Goal: Task Accomplishment & Management: Complete application form

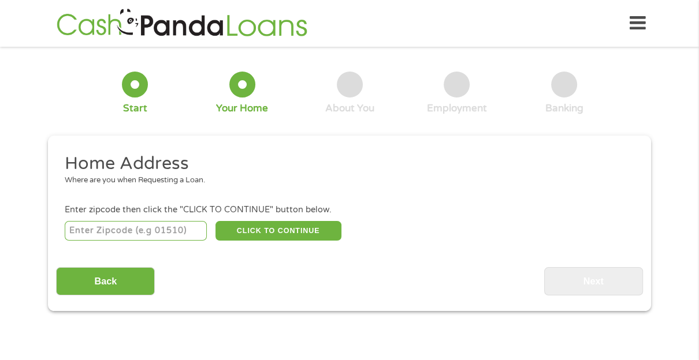
click at [139, 231] on input "number" at bounding box center [136, 231] width 143 height 20
type input "37115"
click at [250, 234] on button "CLICK TO CONTINUE" at bounding box center [278, 231] width 126 height 20
type input "37115"
type input "[GEOGRAPHIC_DATA]"
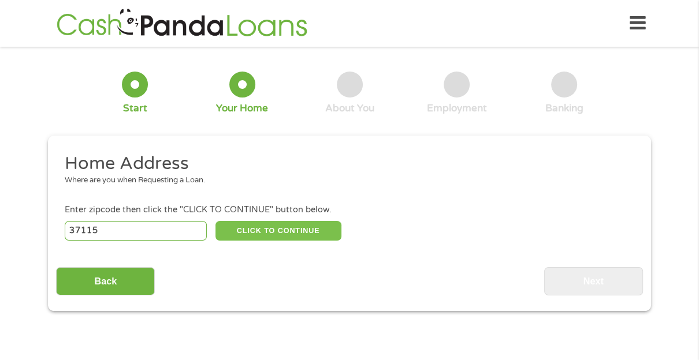
select select "[US_STATE]"
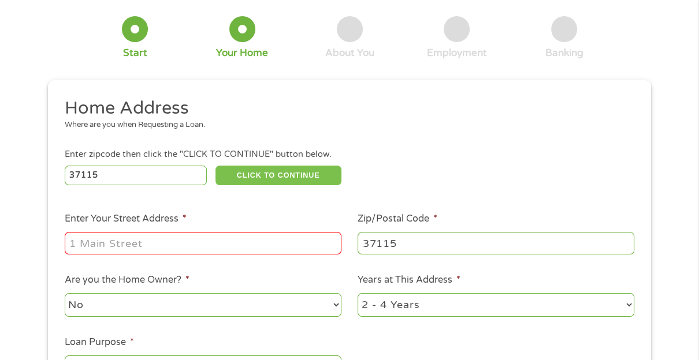
scroll to position [72, 0]
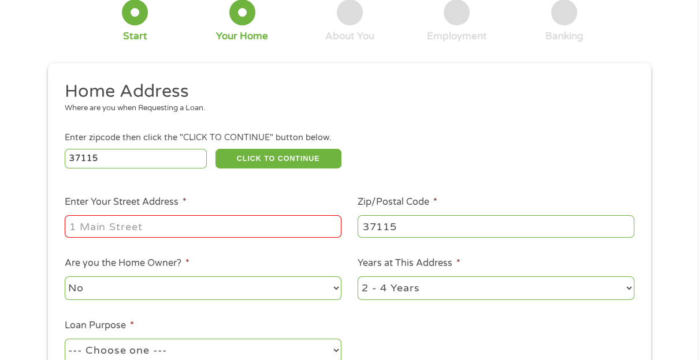
click at [195, 234] on input "Enter Your Street Address *" at bounding box center [203, 226] width 277 height 22
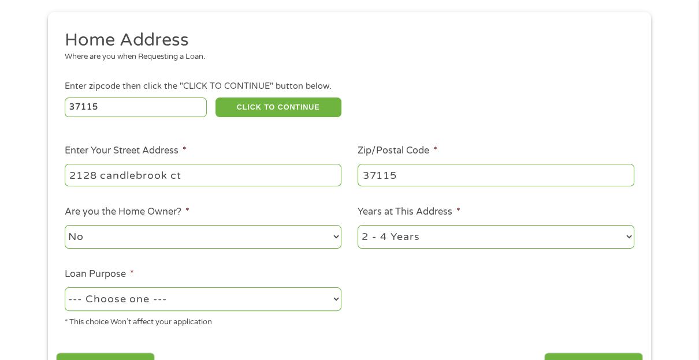
scroll to position [144, 0]
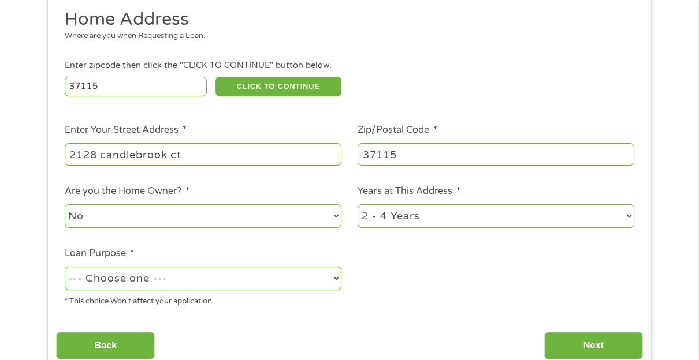
type input "2128 candlebrook ct"
click at [173, 276] on select "--- Choose one --- Pay Bills Debt Consolidation Home Improvement Major Purchase…" at bounding box center [203, 279] width 277 height 24
select select "medicalexpenses"
click at [65, 268] on select "--- Choose one --- Pay Bills Debt Consolidation Home Improvement Major Purchase…" at bounding box center [203, 279] width 277 height 24
click at [432, 224] on select "1 Year or less 1 - 2 Years 2 - 4 Years Over 4 Years" at bounding box center [496, 216] width 277 height 24
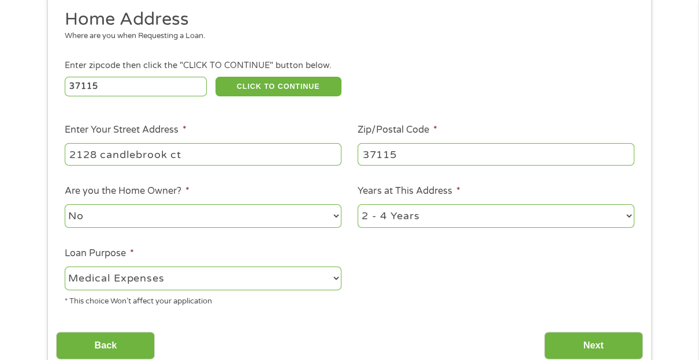
select select "60months"
click at [358, 206] on select "1 Year or less 1 - 2 Years 2 - 4 Years Over 4 Years" at bounding box center [496, 216] width 277 height 24
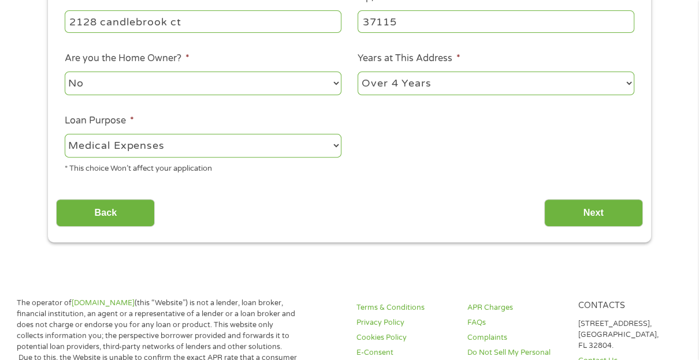
scroll to position [289, 0]
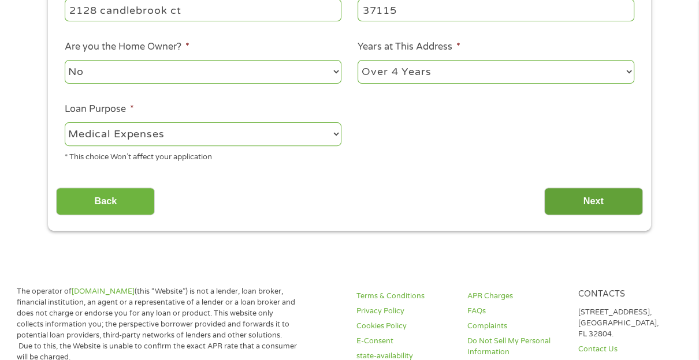
click at [600, 202] on input "Next" at bounding box center [593, 202] width 99 height 28
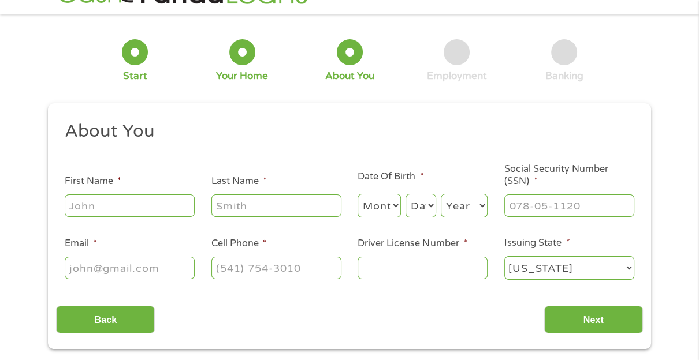
scroll to position [0, 0]
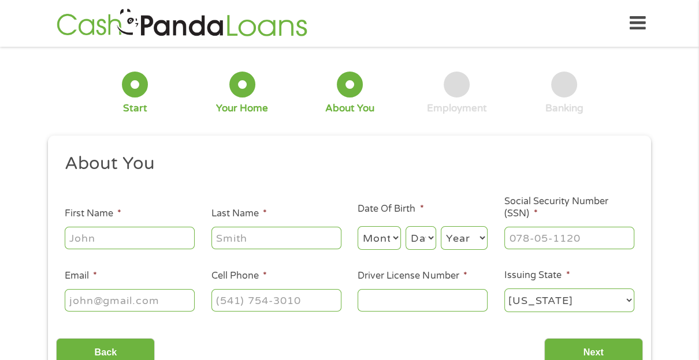
click at [155, 244] on input "First Name *" at bounding box center [130, 238] width 130 height 22
type input "takoag"
type input "[PERSON_NAME]"
click at [393, 235] on select "Month 1 2 3 4 5 6 7 8 9 10 11 12" at bounding box center [379, 238] width 43 height 24
select select "4"
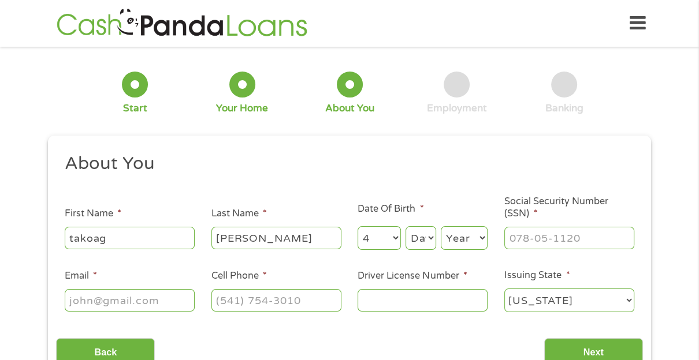
click at [358, 227] on select "Month 1 2 3 4 5 6 7 8 9 10 11 12" at bounding box center [379, 238] width 43 height 24
click at [427, 234] on select "Day 1 2 3 4 5 6 7 8 9 10 11 12 13 14 15 16 17 18 19 20 21 22 23 24 25 26 27 28 …" at bounding box center [421, 238] width 31 height 24
select select "7"
click at [406, 227] on select "Day 1 2 3 4 5 6 7 8 9 10 11 12 13 14 15 16 17 18 19 20 21 22 23 24 25 26 27 28 …" at bounding box center [421, 238] width 31 height 24
click at [463, 236] on select "Year [DATE] 2006 2005 2004 2003 2002 2001 2000 1999 1998 1997 1996 1995 1994 19…" at bounding box center [464, 238] width 47 height 24
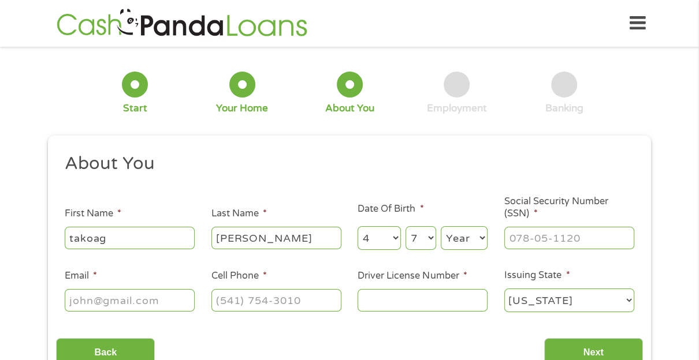
select select "1987"
click at [441, 227] on select "Year [DATE] 2006 2005 2004 2003 2002 2001 2000 1999 1998 1997 1996 1995 1994 19…" at bounding box center [464, 238] width 47 height 24
click at [582, 235] on input "___-__-____" at bounding box center [569, 238] width 130 height 22
type input "377-11-7151"
click at [125, 306] on input "Email *" at bounding box center [130, 300] width 130 height 22
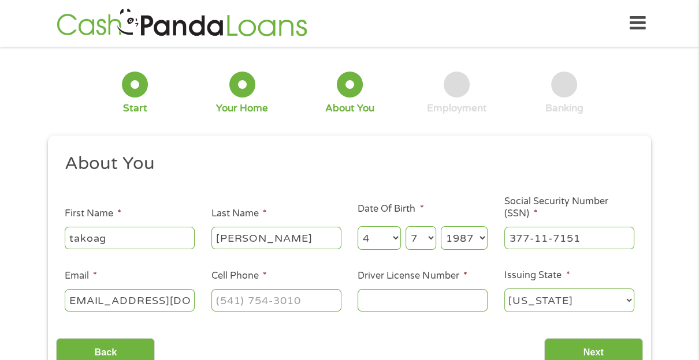
scroll to position [0, 16]
type input "[EMAIL_ADDRESS][DOMAIN_NAME]"
click at [270, 305] on input "(___) ___-____" at bounding box center [276, 300] width 130 height 22
type input "[PHONE_NUMBER]"
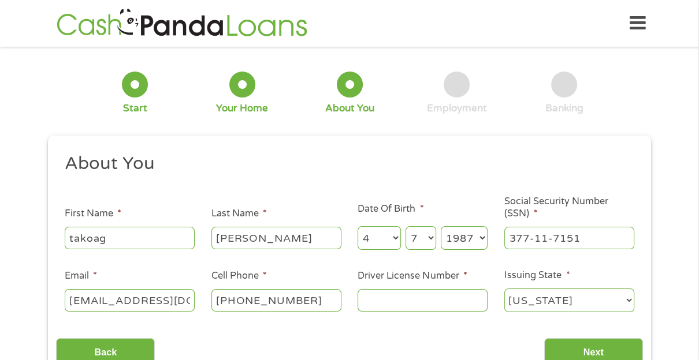
click at [394, 298] on input "Driver License Number *" at bounding box center [423, 300] width 130 height 22
click at [445, 300] on input "102" at bounding box center [423, 300] width 130 height 22
type input "102350073"
click at [600, 349] on input "Next" at bounding box center [593, 353] width 99 height 28
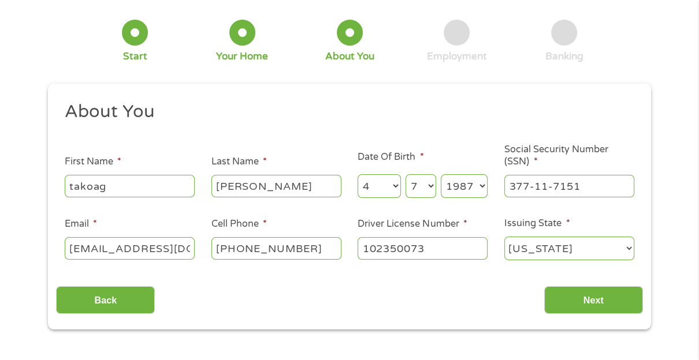
scroll to position [72, 0]
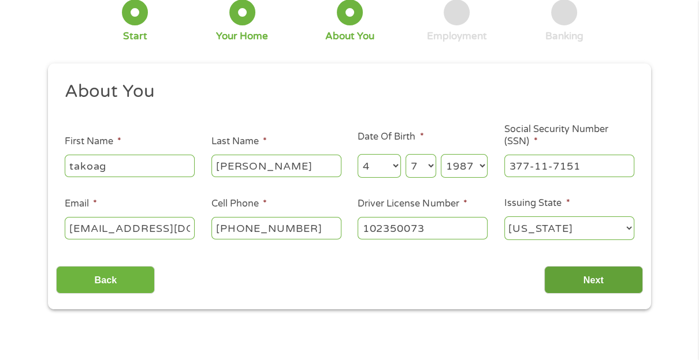
click at [585, 284] on input "Next" at bounding box center [593, 280] width 99 height 28
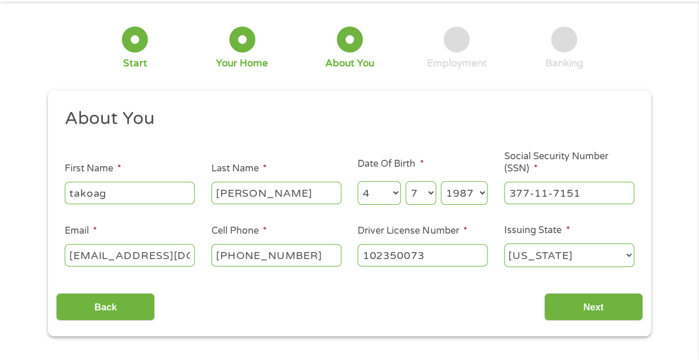
scroll to position [0, 0]
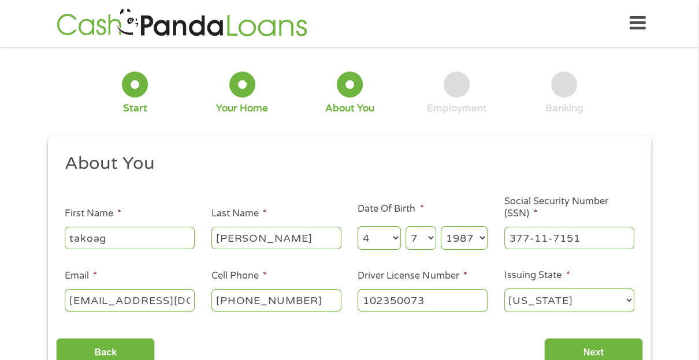
click at [118, 236] on input "takoag" at bounding box center [130, 238] width 130 height 22
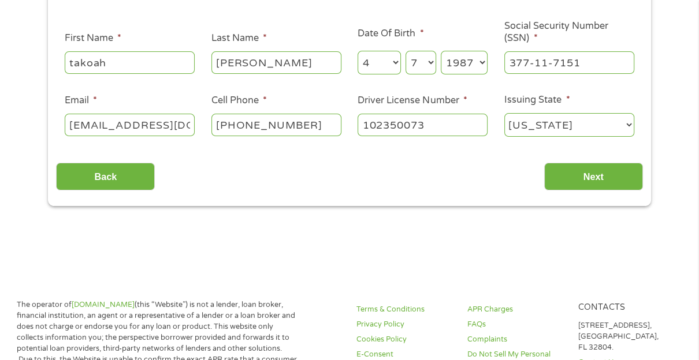
scroll to position [144, 0]
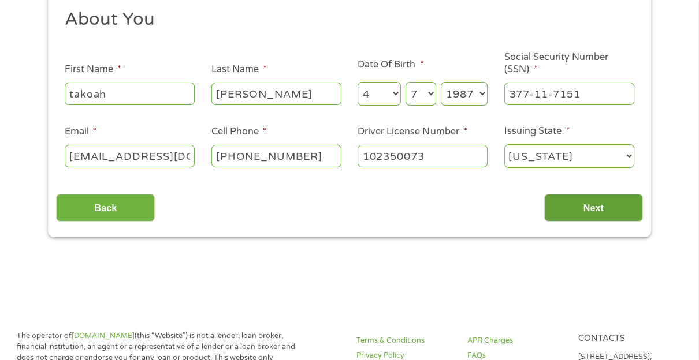
type input "takoah"
click at [605, 208] on input "Next" at bounding box center [593, 208] width 99 height 28
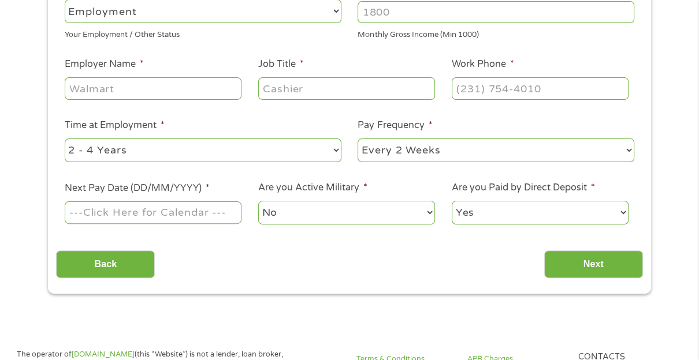
scroll to position [0, 0]
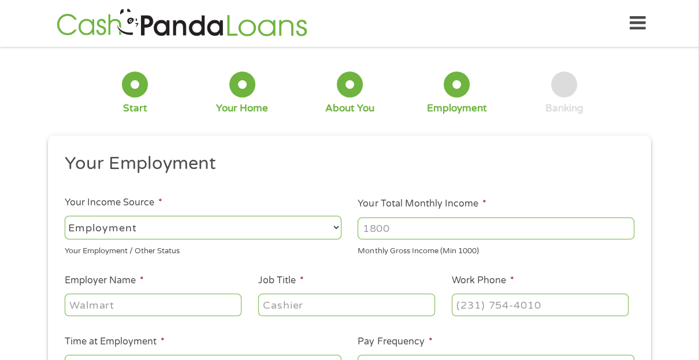
click at [468, 234] on input "Your Total Monthly Income *" at bounding box center [496, 229] width 277 height 22
type input "4100"
click at [170, 310] on input "Employer Name *" at bounding box center [153, 305] width 177 height 22
type input "Highway Patrol"
click at [282, 299] on input "Job Title *" at bounding box center [346, 305] width 177 height 22
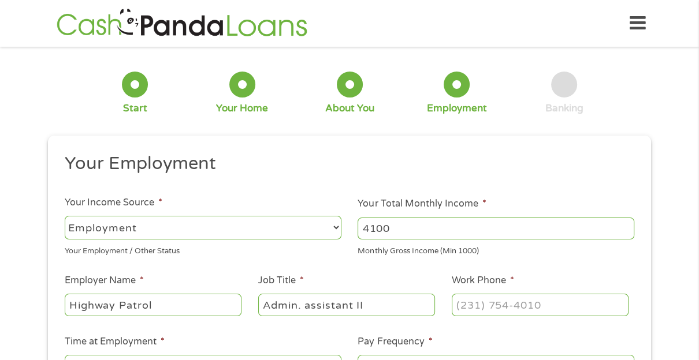
type input "Admin. assistant II"
click at [520, 306] on input "(___) ___-____" at bounding box center [540, 305] width 177 height 22
type input "[PHONE_NUMBER]"
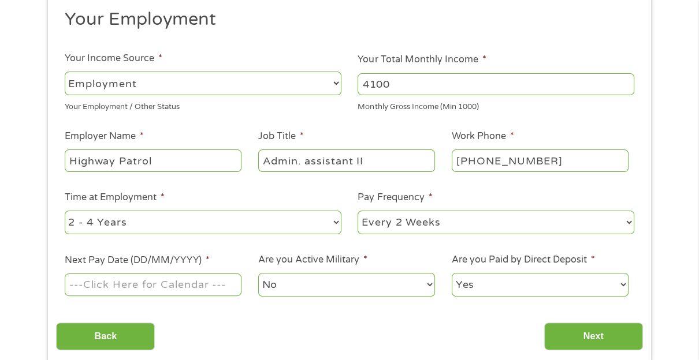
click at [192, 218] on select "--- Choose one --- 1 Year or less 1 - 2 Years 2 - 4 Years Over 4 Years" at bounding box center [203, 223] width 277 height 24
click at [65, 211] on select "--- Choose one --- 1 Year or less 1 - 2 Years 2 - 4 Years Over 4 Years" at bounding box center [203, 223] width 277 height 24
click at [511, 287] on select "Yes No" at bounding box center [540, 285] width 177 height 24
click at [452, 273] on select "Yes No" at bounding box center [540, 285] width 177 height 24
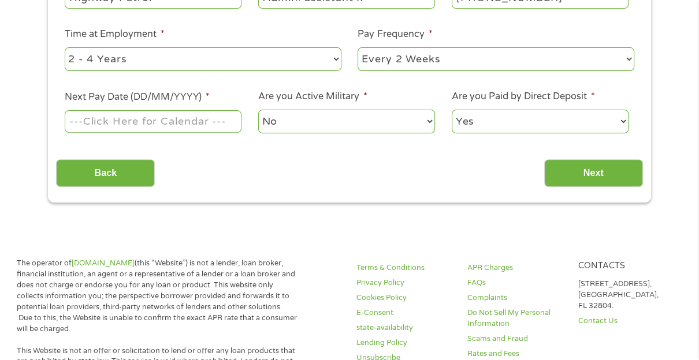
scroll to position [289, 0]
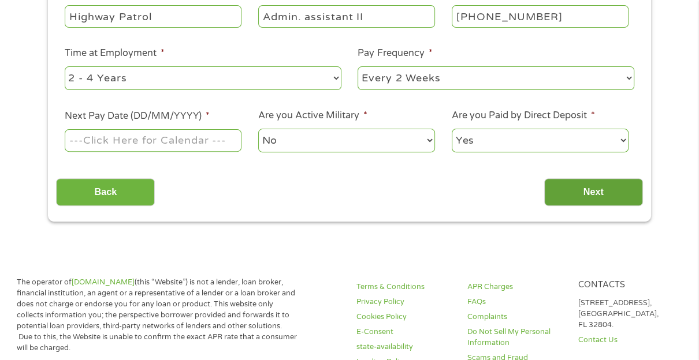
click at [592, 189] on input "Next" at bounding box center [593, 193] width 99 height 28
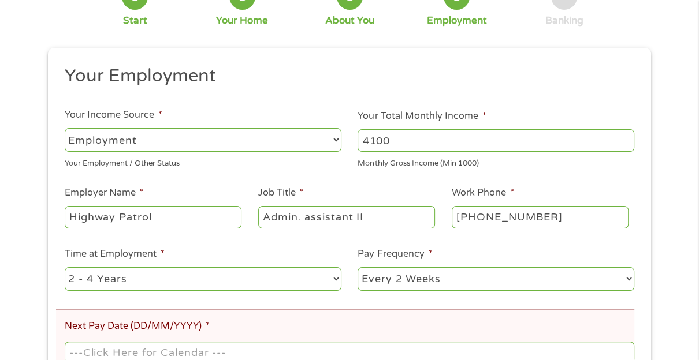
scroll to position [217, 0]
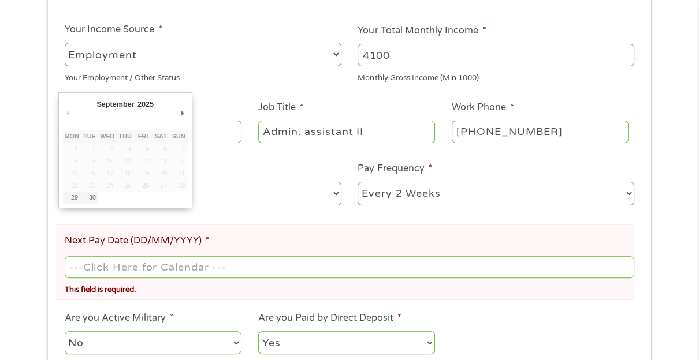
click at [169, 276] on input "Next Pay Date (DD/MM/YYYY) *" at bounding box center [350, 267] width 570 height 22
type input "[DATE]"
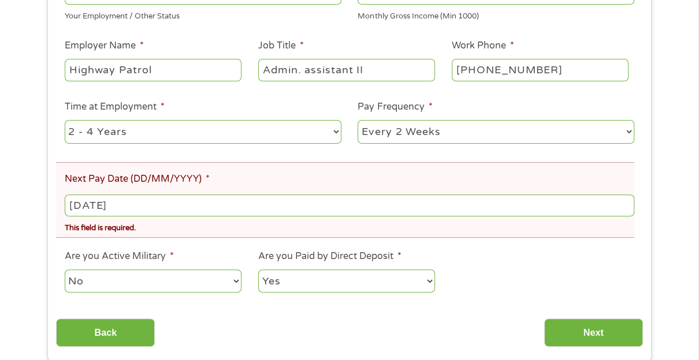
scroll to position [361, 0]
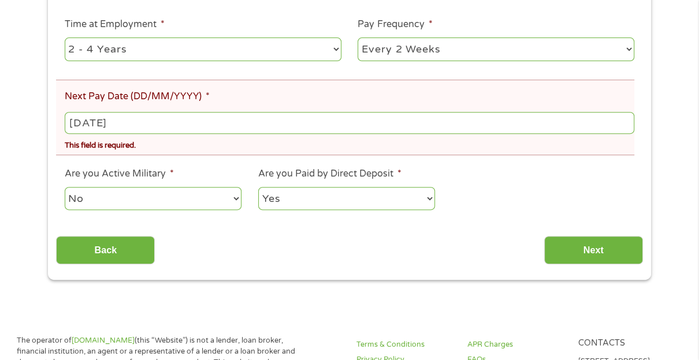
click at [128, 207] on select "No Yes" at bounding box center [153, 199] width 177 height 24
click at [396, 269] on div "This field is hidden when viewing the form gclid This field is hidden when view…" at bounding box center [349, 49] width 603 height 462
click at [607, 259] on input "Next" at bounding box center [593, 250] width 99 height 28
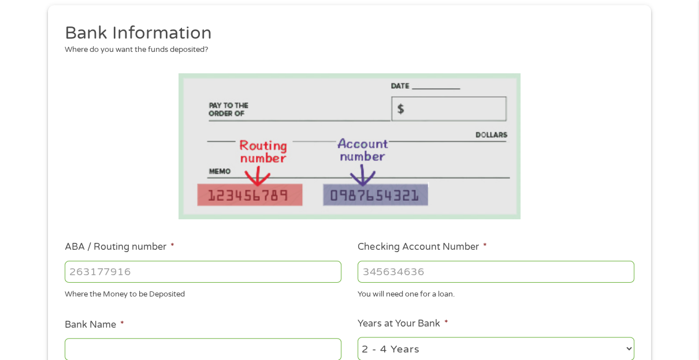
scroll to position [217, 0]
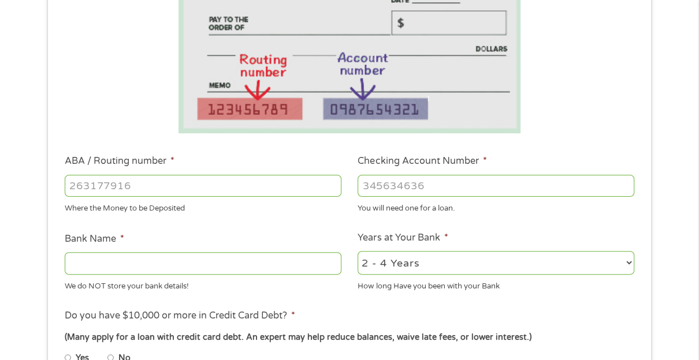
click at [223, 180] on input "ABA / Routing number *" at bounding box center [203, 186] width 277 height 22
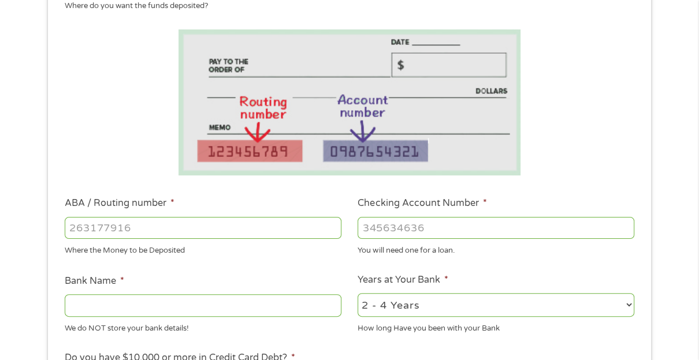
scroll to position [144, 0]
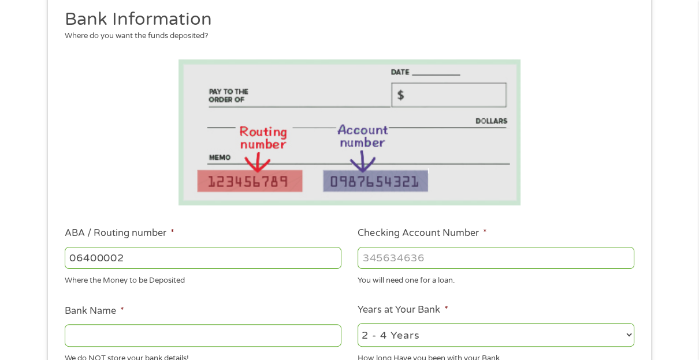
type input "064000020"
type input "BANK OF AMERICA NA"
type input "064000020"
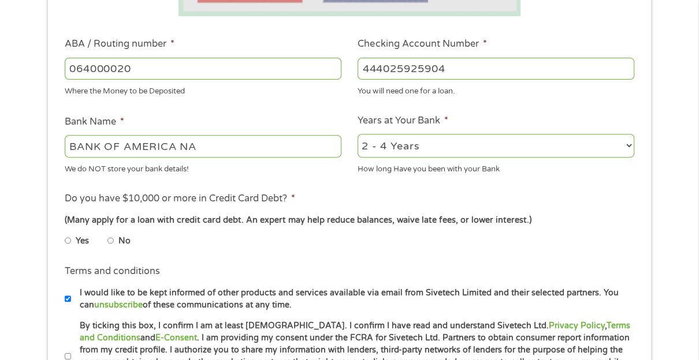
scroll to position [361, 0]
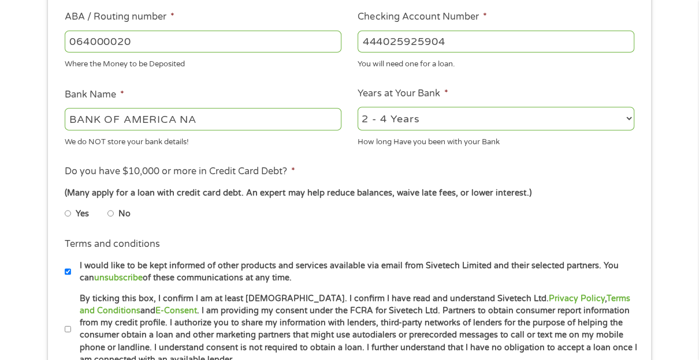
type input "444025925904"
click at [455, 113] on select "2 - 4 Years 6 - 12 Months 1 - 2 Years Over 4 Years" at bounding box center [496, 119] width 277 height 24
select select "60months"
click at [358, 107] on select "2 - 4 Years 6 - 12 Months 1 - 2 Years Over 4 Years" at bounding box center [496, 119] width 277 height 24
click at [111, 216] on input "No" at bounding box center [110, 213] width 7 height 18
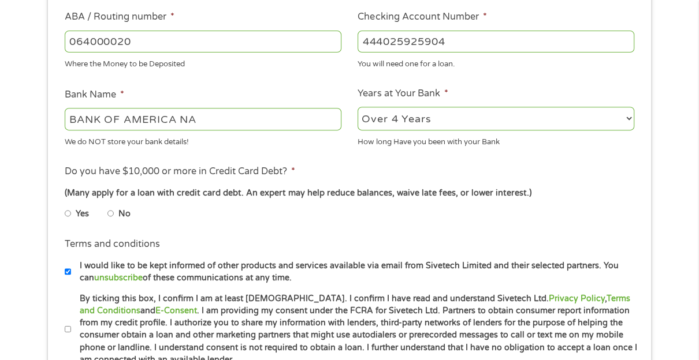
radio input "true"
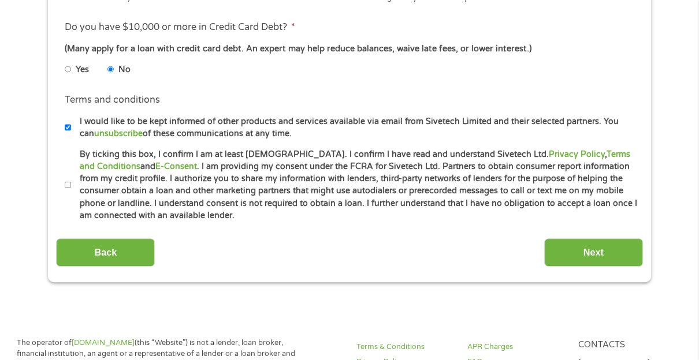
click at [61, 189] on li "Terms and conditions * By ticking this box, I confirm I am at least [DEMOGRAPHI…" at bounding box center [349, 185] width 586 height 74
click at [72, 184] on label "By ticking this box, I confirm I am at least [DEMOGRAPHIC_DATA]. I confirm I ha…" at bounding box center [354, 185] width 567 height 74
click at [72, 184] on input "By ticking this box, I confirm I am at least [DEMOGRAPHIC_DATA]. I confirm I ha…" at bounding box center [68, 185] width 7 height 18
checkbox input "true"
click at [66, 129] on input "I would like to be kept informed of other products and services available via e…" at bounding box center [68, 127] width 7 height 18
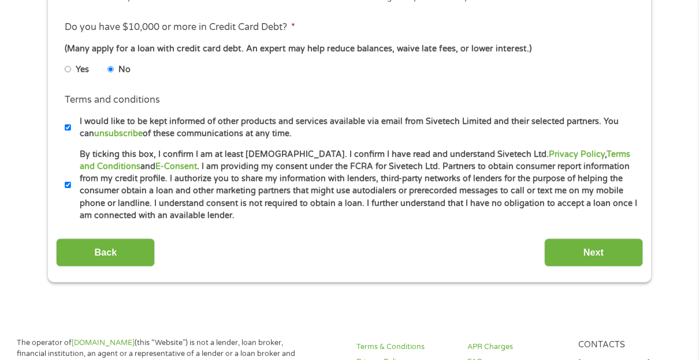
checkbox input "false"
click at [595, 246] on input "Next" at bounding box center [593, 253] width 99 height 28
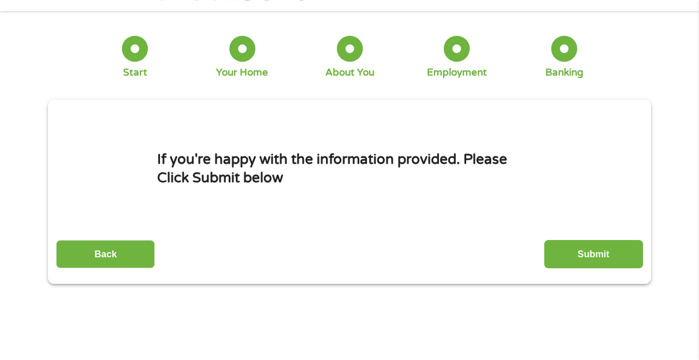
scroll to position [0, 0]
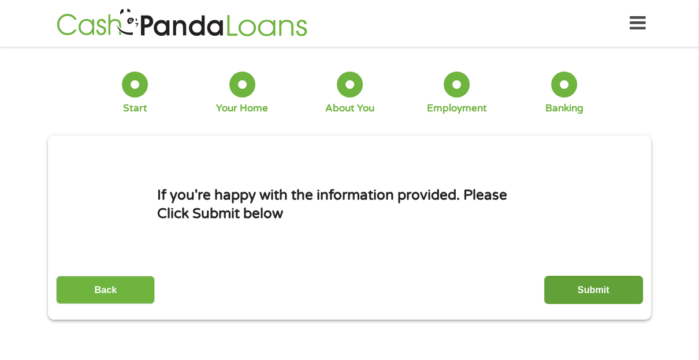
click at [590, 292] on input "Submit" at bounding box center [593, 290] width 99 height 28
